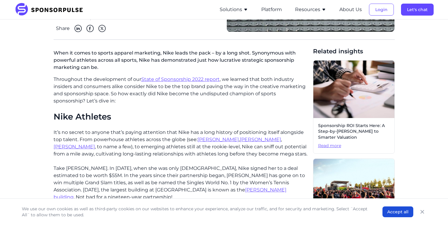
scroll to position [137, 0]
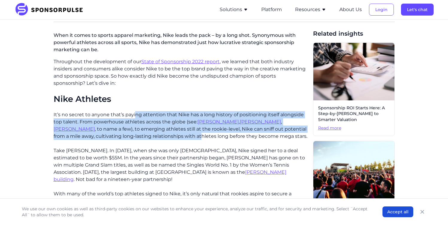
drag, startPoint x: 134, startPoint y: 113, endPoint x: 158, endPoint y: 136, distance: 33.4
click at [158, 136] on p "It’s no secret to anyone that’s paying attention that Nike has a long history o…" at bounding box center [181, 125] width 255 height 29
click at [157, 136] on p "It’s no secret to anyone that’s paying attention that Nike has a long history o…" at bounding box center [181, 125] width 255 height 29
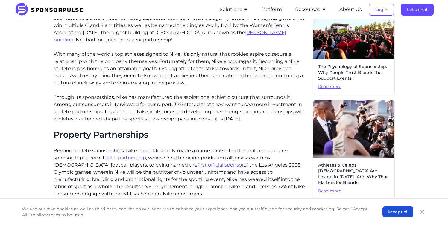
scroll to position [279, 0]
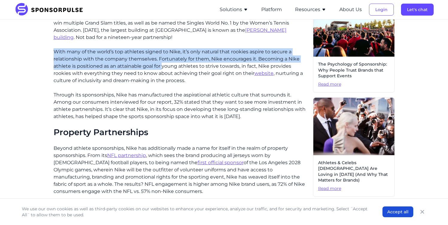
drag, startPoint x: 151, startPoint y: 51, endPoint x: 162, endPoint y: 68, distance: 20.3
click at [162, 68] on p "With many of the world’s top athletes signed to Nike, it’s only natural that ro…" at bounding box center [181, 66] width 255 height 36
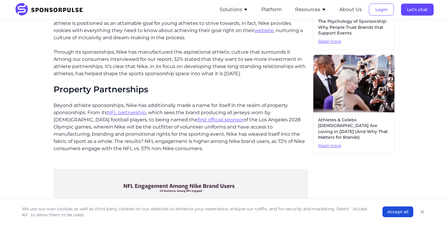
scroll to position [323, 0]
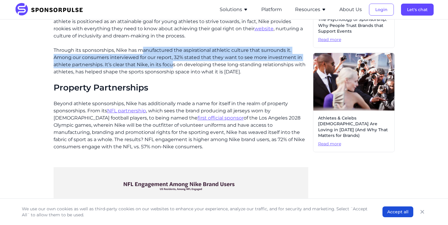
drag, startPoint x: 141, startPoint y: 51, endPoint x: 171, endPoint y: 68, distance: 33.9
click at [171, 68] on p "Through its sponsorships, Nike has manufactured the aspirational athletic cultu…" at bounding box center [181, 61] width 255 height 29
drag, startPoint x: 150, startPoint y: 45, endPoint x: 179, endPoint y: 61, distance: 33.6
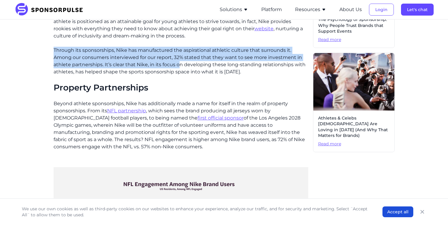
click at [179, 61] on p "Through its sponsorships, Nike has manufactured the aspirational athletic cultu…" at bounding box center [181, 61] width 255 height 29
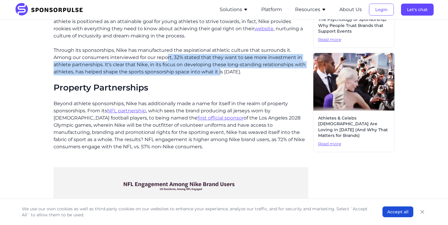
drag, startPoint x: 167, startPoint y: 58, endPoint x: 219, endPoint y: 71, distance: 53.4
click at [219, 71] on p "Through its sponsorships, Nike has manufactured the aspirational athletic cultu…" at bounding box center [181, 61] width 255 height 29
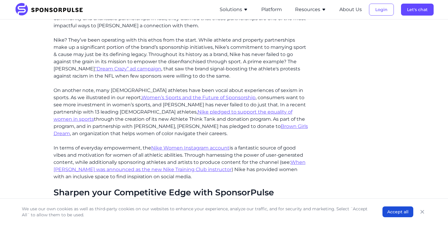
scroll to position [660, 0]
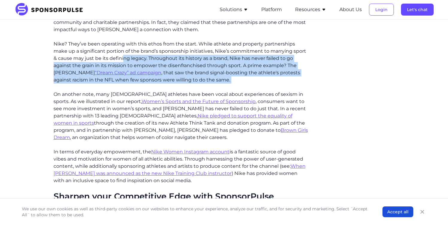
drag, startPoint x: 122, startPoint y: 59, endPoint x: 266, endPoint y: 88, distance: 146.8
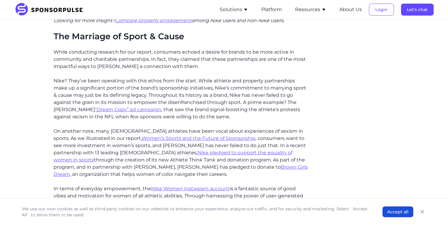
scroll to position [624, 0]
